Goal: Communication & Community: Answer question/provide support

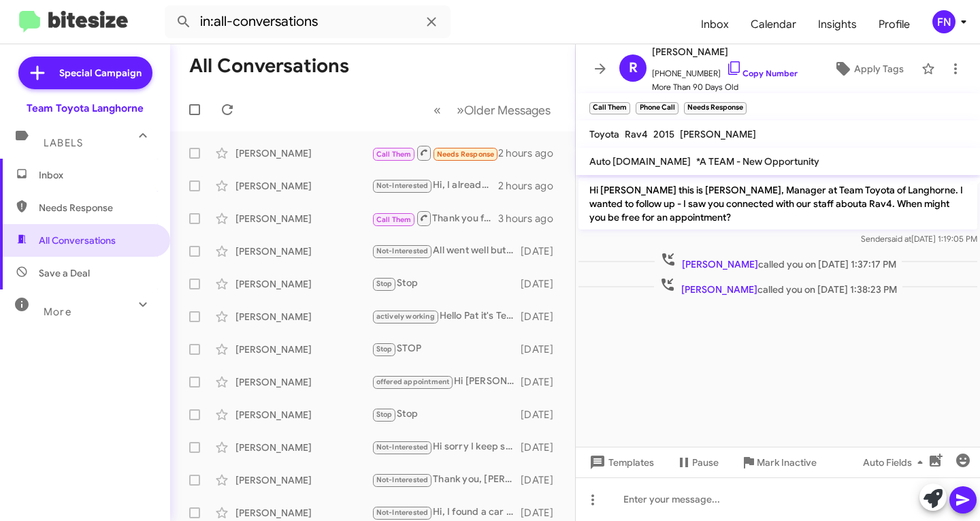
click at [70, 189] on span "Inbox" at bounding box center [85, 175] width 170 height 33
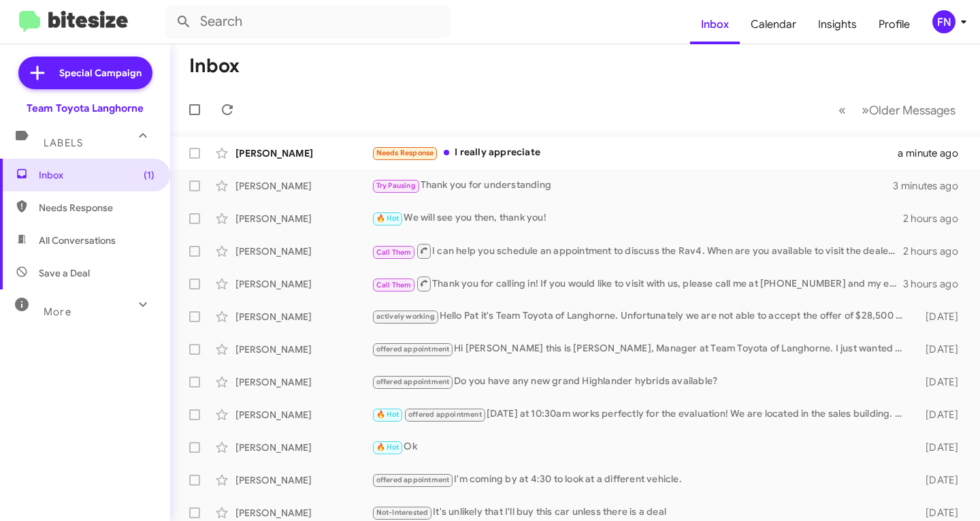
click at [86, 237] on span "All Conversations" at bounding box center [77, 241] width 77 height 14
type input "in:all-conversations"
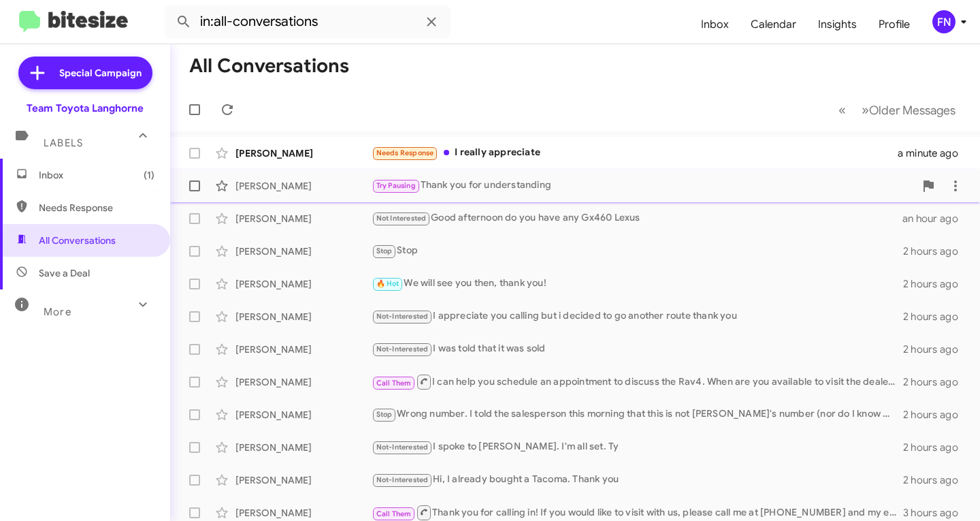
click at [389, 176] on div "[PERSON_NAME] Try Pausing Thank you for understanding 3 minutes ago" at bounding box center [575, 185] width 788 height 27
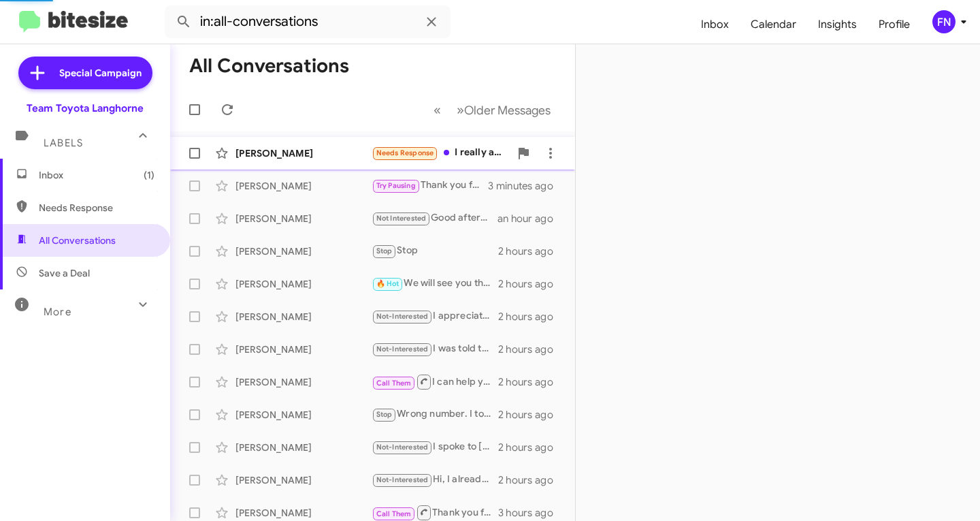
click at [317, 161] on div "[PERSON_NAME] Needs Response I really appreciate a minute ago" at bounding box center [372, 153] width 383 height 27
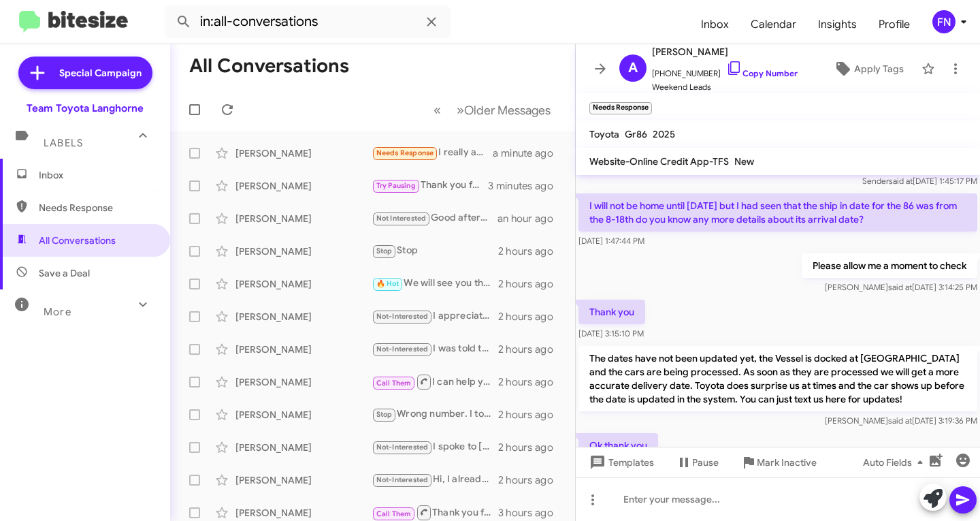
scroll to position [136, 0]
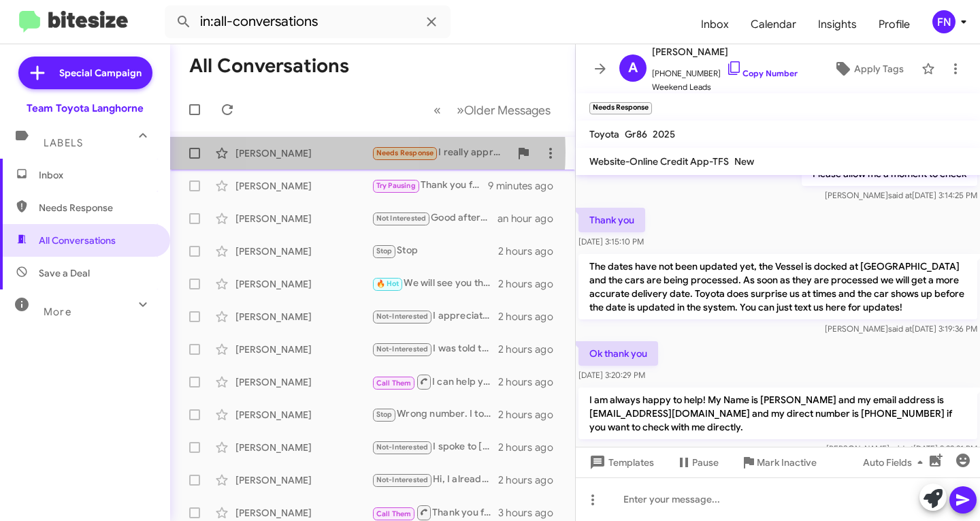
click at [319, 152] on div "[PERSON_NAME]" at bounding box center [304, 153] width 136 height 14
